Goal: Information Seeking & Learning: Learn about a topic

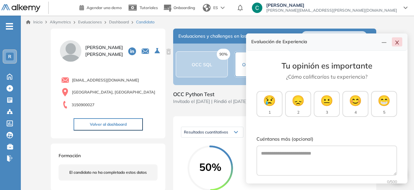
click at [398, 40] on icon "close" at bounding box center [396, 42] width 5 height 5
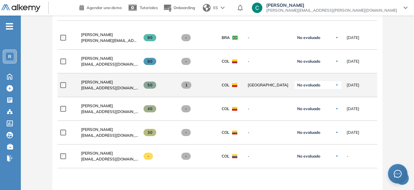
scroll to position [213, 0]
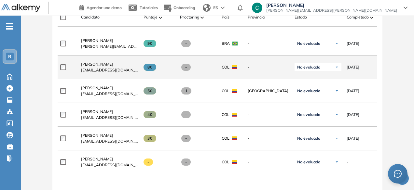
click at [101, 66] on span "[PERSON_NAME]" at bounding box center [97, 64] width 32 height 5
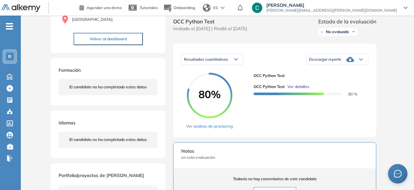
scroll to position [72, 0]
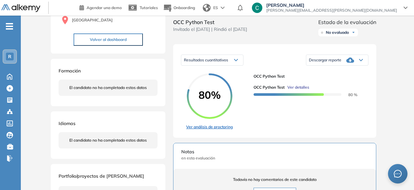
click at [211, 130] on link "Ver análisis de proctoring" at bounding box center [209, 127] width 47 height 6
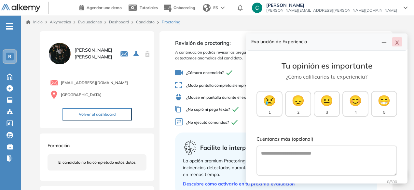
click at [397, 41] on icon "close" at bounding box center [396, 42] width 5 height 5
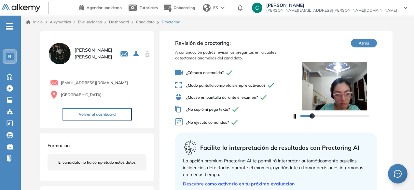
click at [293, 116] on icon "button" at bounding box center [294, 116] width 4 height 5
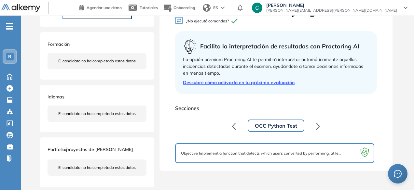
click at [284, 126] on button "OCC Python Test" at bounding box center [276, 126] width 57 height 12
click at [269, 164] on div "Revisión de proctoring: A continuación podrás revisar las preguntas en la cuale…" at bounding box center [275, 50] width 233 height 241
click at [259, 150] on div "Objective Implement a function that detects which users converted by performing…" at bounding box center [274, 153] width 187 height 8
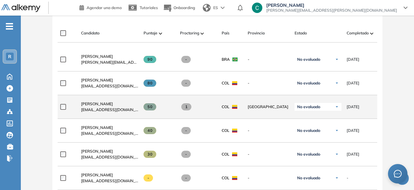
scroll to position [196, 0]
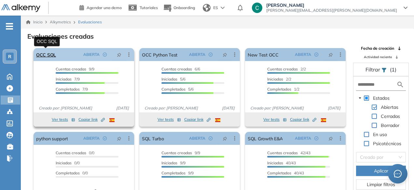
click at [53, 53] on link "OCC SQL" at bounding box center [46, 54] width 20 height 13
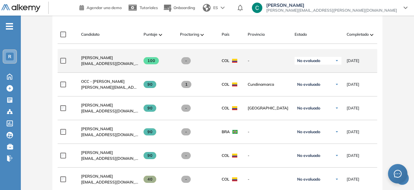
scroll to position [184, 0]
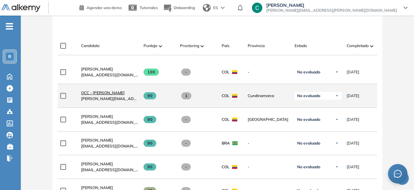
click at [106, 93] on span "OCC - [PERSON_NAME]" at bounding box center [103, 92] width 44 height 5
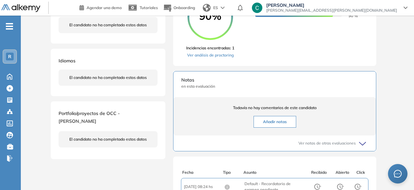
scroll to position [152, 0]
click at [213, 58] on link "Ver análisis de proctoring" at bounding box center [210, 55] width 48 height 6
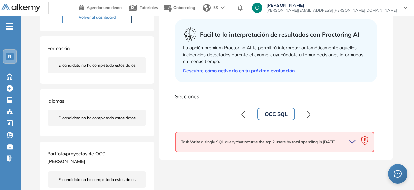
scroll to position [114, 0]
click at [266, 145] on div "Task Write a single SQL query that returns the top 2 users by total spending in…" at bounding box center [274, 141] width 187 height 9
click at [345, 141] on div at bounding box center [352, 141] width 18 height 9
click at [348, 141] on div at bounding box center [352, 141] width 18 height 9
click at [351, 140] on icon "button" at bounding box center [353, 141] width 9 height 9
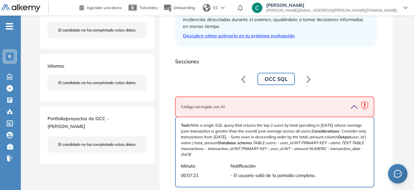
scroll to position [157, 0]
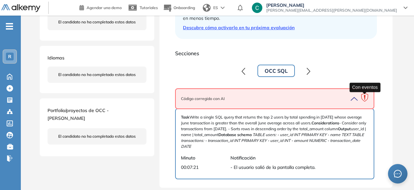
click at [366, 97] on icon at bounding box center [364, 98] width 13 height 13
click at [214, 100] on span "Código corregido con AI" at bounding box center [203, 99] width 44 height 6
click at [215, 101] on span "Código corregido con AI" at bounding box center [203, 99] width 44 height 6
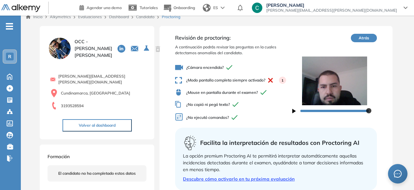
scroll to position [0, 0]
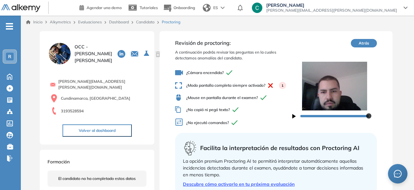
click at [369, 45] on button "Atrás" at bounding box center [364, 43] width 26 height 8
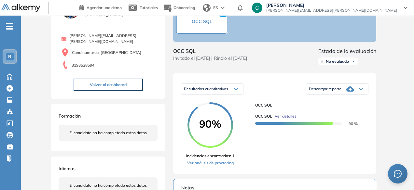
scroll to position [42, 0]
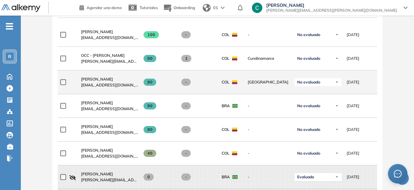
scroll to position [222, 0]
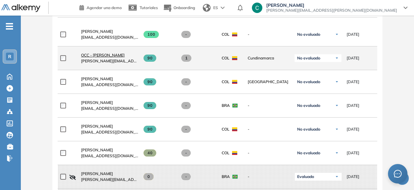
click at [99, 57] on span "OCC - [PERSON_NAME]" at bounding box center [103, 55] width 44 height 5
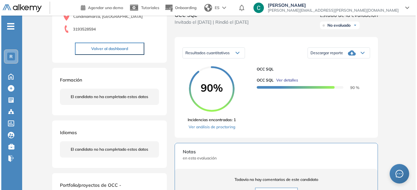
scroll to position [82, 0]
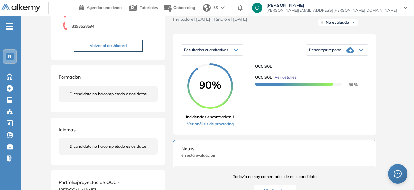
click at [285, 80] on span "Ver detalles" at bounding box center [286, 78] width 22 height 6
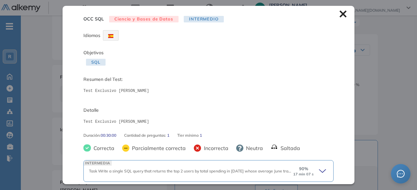
scroll to position [25, 0]
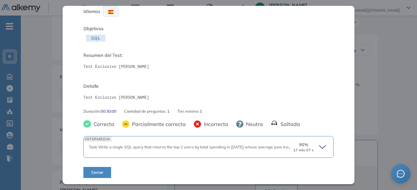
click at [237, 150] on div "Task Write a single SQL query that returns the top 2 users by total spending in…" at bounding box center [191, 148] width 204 height 6
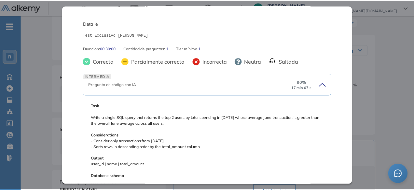
scroll to position [0, 0]
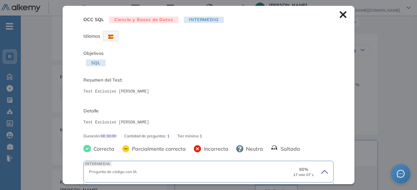
click at [340, 20] on div "OCC SQL Ciencia y Bases de Datos Intermedio Idiomas Objetivos SQL Resumen del T…" at bounding box center [208, 95] width 292 height 178
click at [339, 16] on icon at bounding box center [342, 14] width 7 height 7
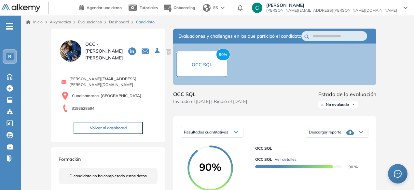
click at [334, 135] on span "Descargar reporte" at bounding box center [325, 132] width 33 height 5
click at [337, 143] on li "Descargar informe completo" at bounding box center [333, 140] width 48 height 7
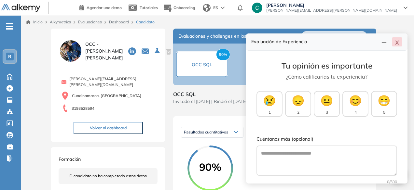
click at [395, 44] on icon "close" at bounding box center [396, 42] width 5 height 5
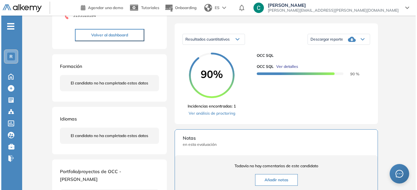
scroll to position [102, 0]
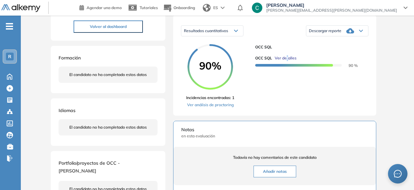
click at [287, 66] on div "OCC SQL Ver detalles 90 %" at bounding box center [309, 61] width 108 height 13
click at [287, 61] on span "Ver detalles" at bounding box center [286, 58] width 22 height 6
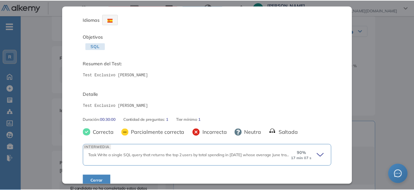
scroll to position [25, 0]
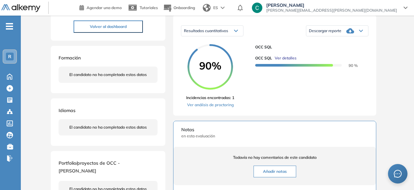
click at [385, 16] on div "OCC SQL Ciencia y Bases de Datos Intermedio Idiomas Objetivos SQL Resumen del T…" at bounding box center [217, 125] width 338 height 397
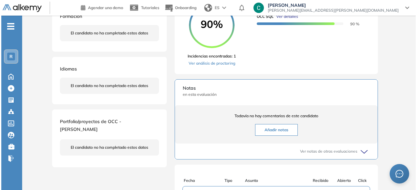
scroll to position [107, 0]
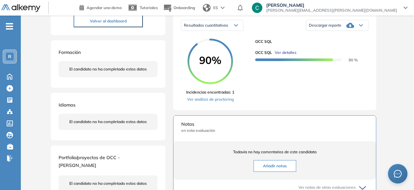
drag, startPoint x: 282, startPoint y: 56, endPoint x: 282, endPoint y: 60, distance: 4.0
click at [282, 60] on div "OCC SQL Ver detalles 90 %" at bounding box center [309, 54] width 108 height 18
click at [282, 56] on span "Ver detalles" at bounding box center [286, 53] width 22 height 6
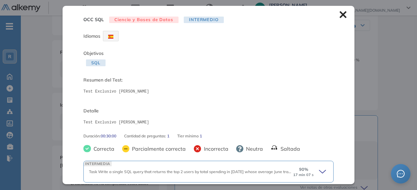
scroll to position [25, 0]
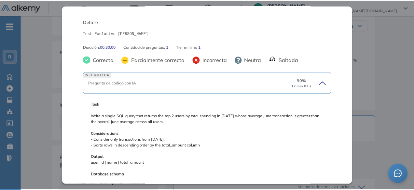
scroll to position [0, 0]
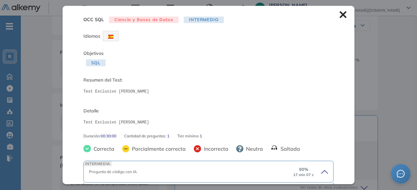
click at [340, 11] on icon at bounding box center [342, 14] width 7 height 7
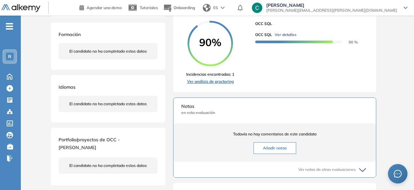
scroll to position [125, 0]
click at [213, 84] on link "Ver análisis de proctoring" at bounding box center [210, 81] width 48 height 6
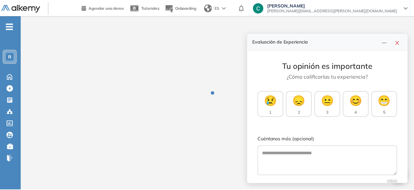
scroll to position [36, 0]
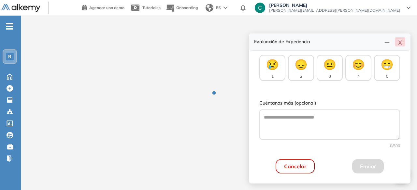
click at [401, 44] on button "button" at bounding box center [399, 41] width 10 height 9
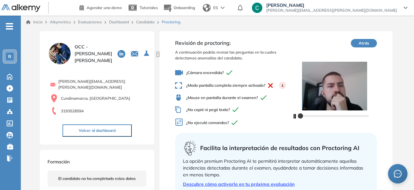
scroll to position [114, 0]
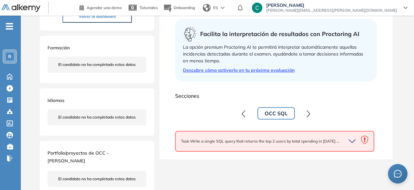
click at [351, 140] on icon "button" at bounding box center [353, 141] width 9 height 9
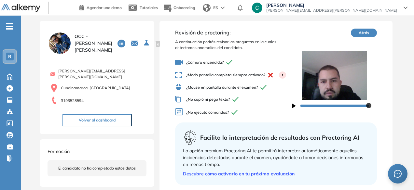
scroll to position [0, 0]
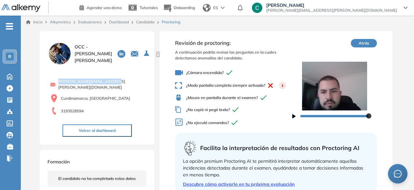
drag, startPoint x: 61, startPoint y: 83, endPoint x: 118, endPoint y: 84, distance: 57.3
click at [118, 84] on div "[PERSON_NAME][EMAIL_ADDRESS][PERSON_NAME][DOMAIN_NAME]" at bounding box center [98, 85] width 96 height 12
copy span "[PERSON_NAME][EMAIL_ADDRESS][PERSON_NAME][DOMAIN_NAME]"
